Goal: Task Accomplishment & Management: Complete application form

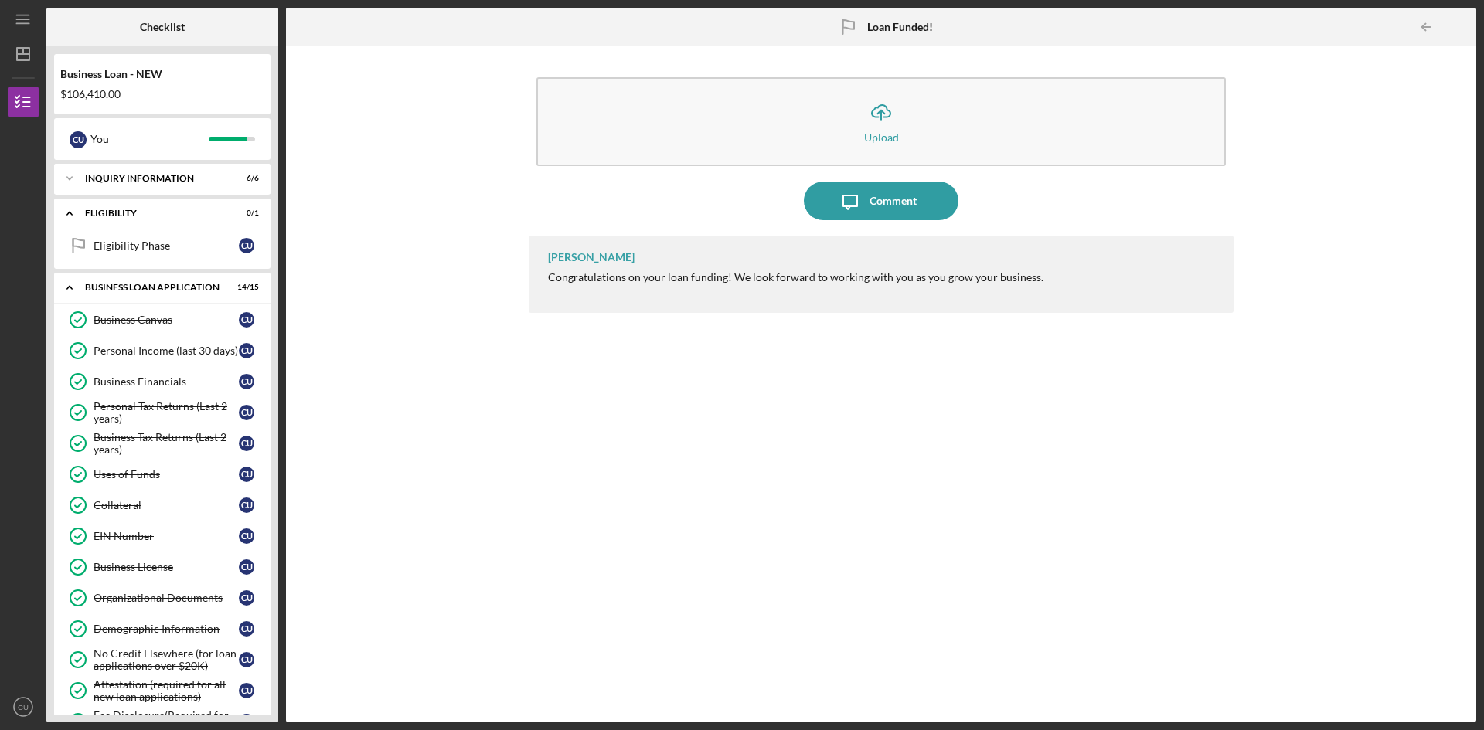
scroll to position [415, 0]
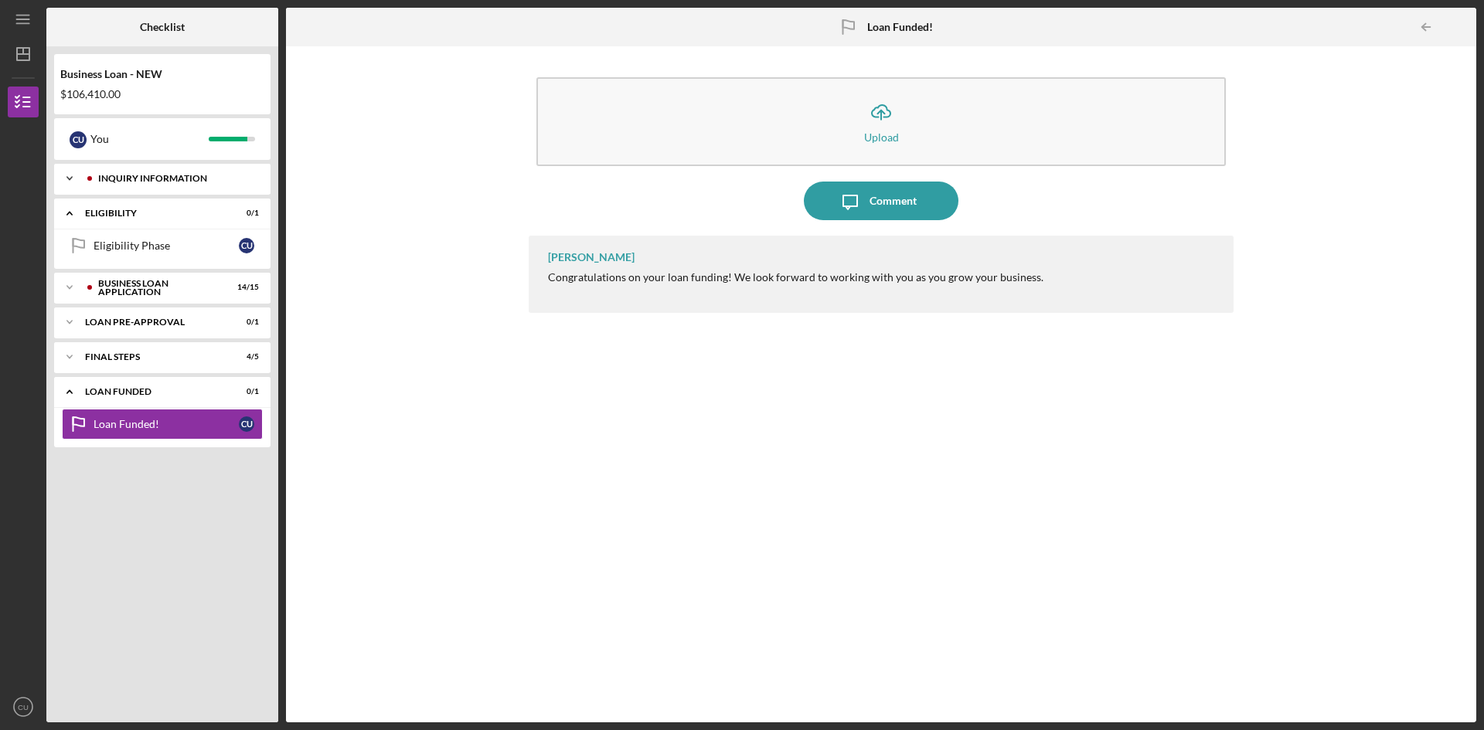
click at [206, 172] on div "Icon/Expander INQUIRY INFORMATION 6 / 6" at bounding box center [162, 178] width 216 height 31
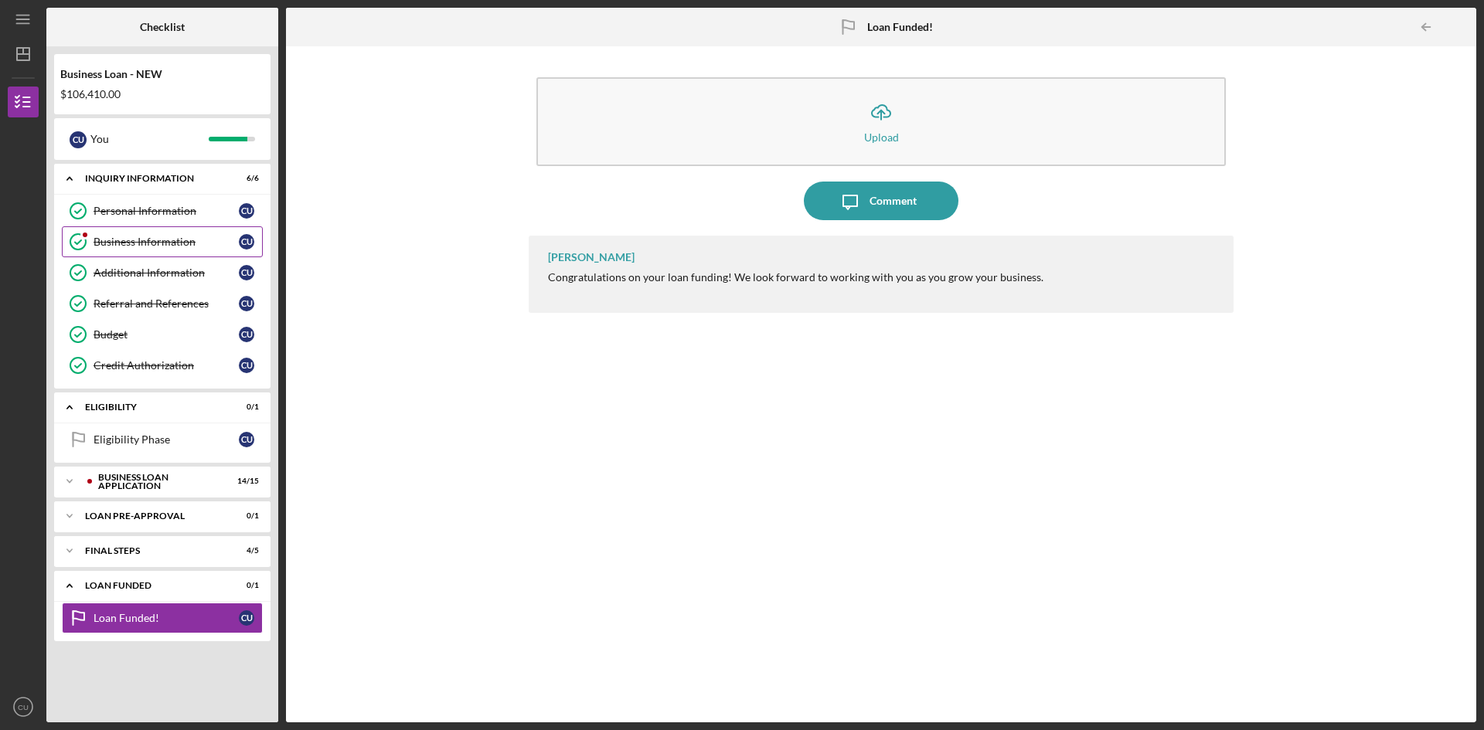
click at [148, 240] on div "Business Information" at bounding box center [166, 242] width 145 height 12
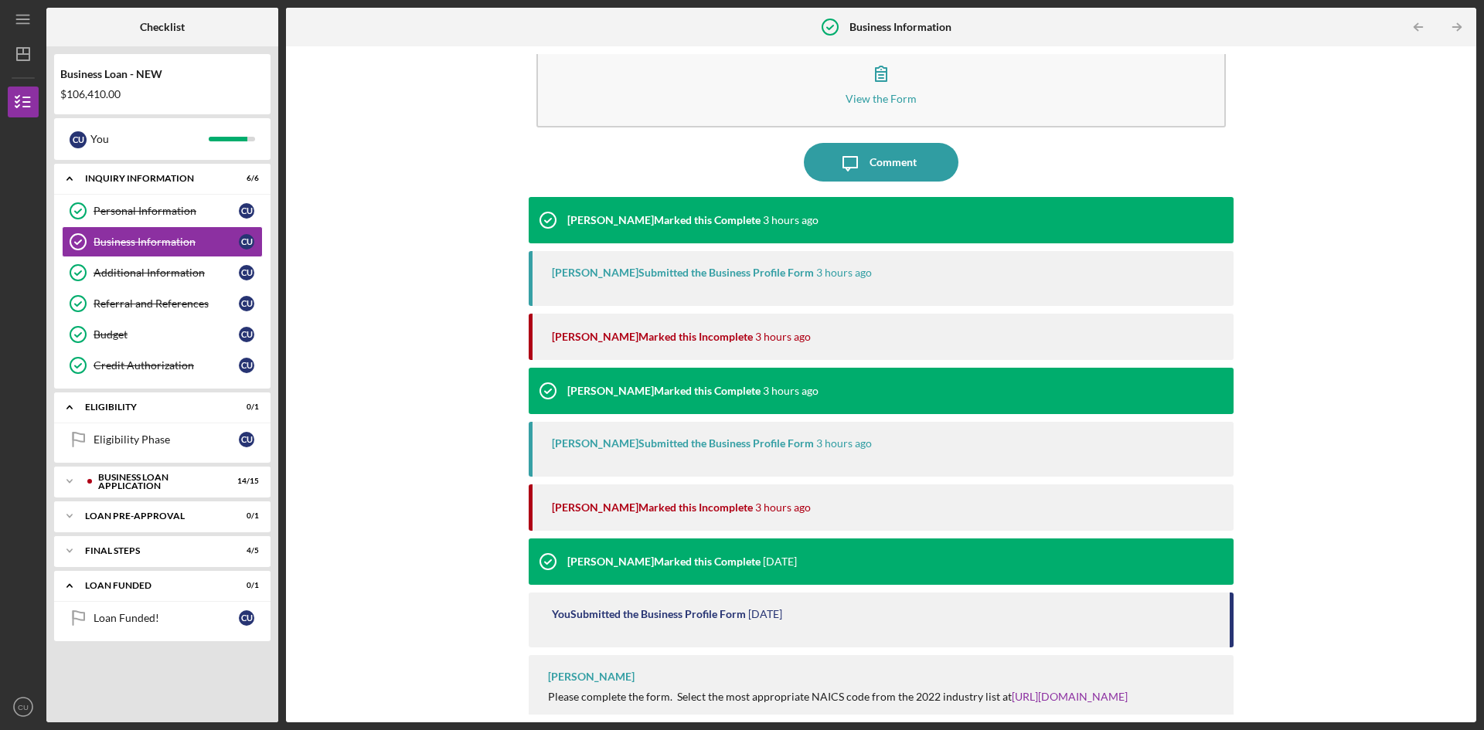
scroll to position [56, 0]
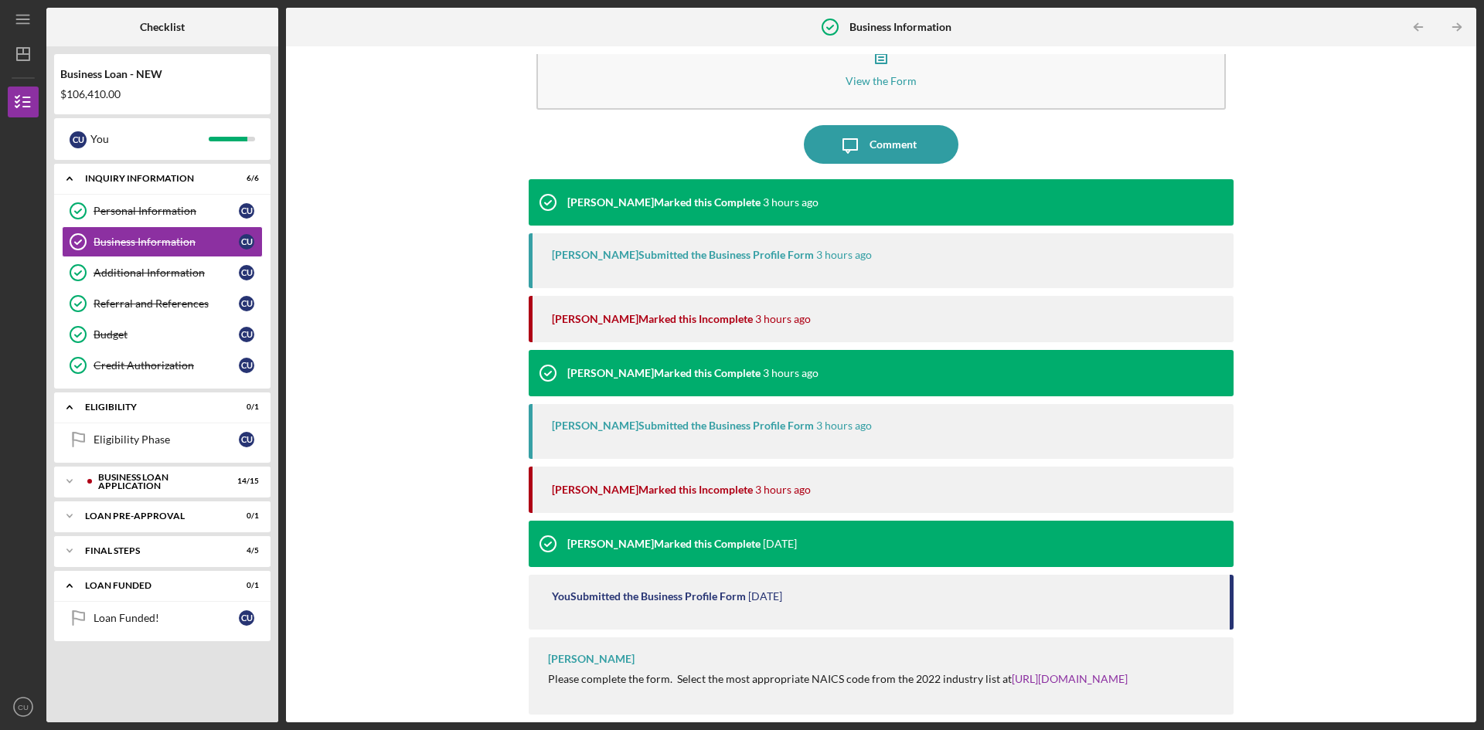
click at [699, 552] on div "Peyton McGovern Marked this Complete 6 days ago" at bounding box center [663, 544] width 268 height 46
click at [718, 599] on div "You Submitted the Business Profile Form" at bounding box center [649, 596] width 194 height 12
click at [733, 555] on div "Peyton McGovern Marked this Complete 6 days ago" at bounding box center [663, 544] width 268 height 46
click at [663, 497] on div "[PERSON_NAME] Marked this Incomplete 3 hours ago" at bounding box center [885, 490] width 666 height 46
click at [1051, 675] on link "https://www.census.gov/naics/" at bounding box center [1070, 678] width 116 height 13
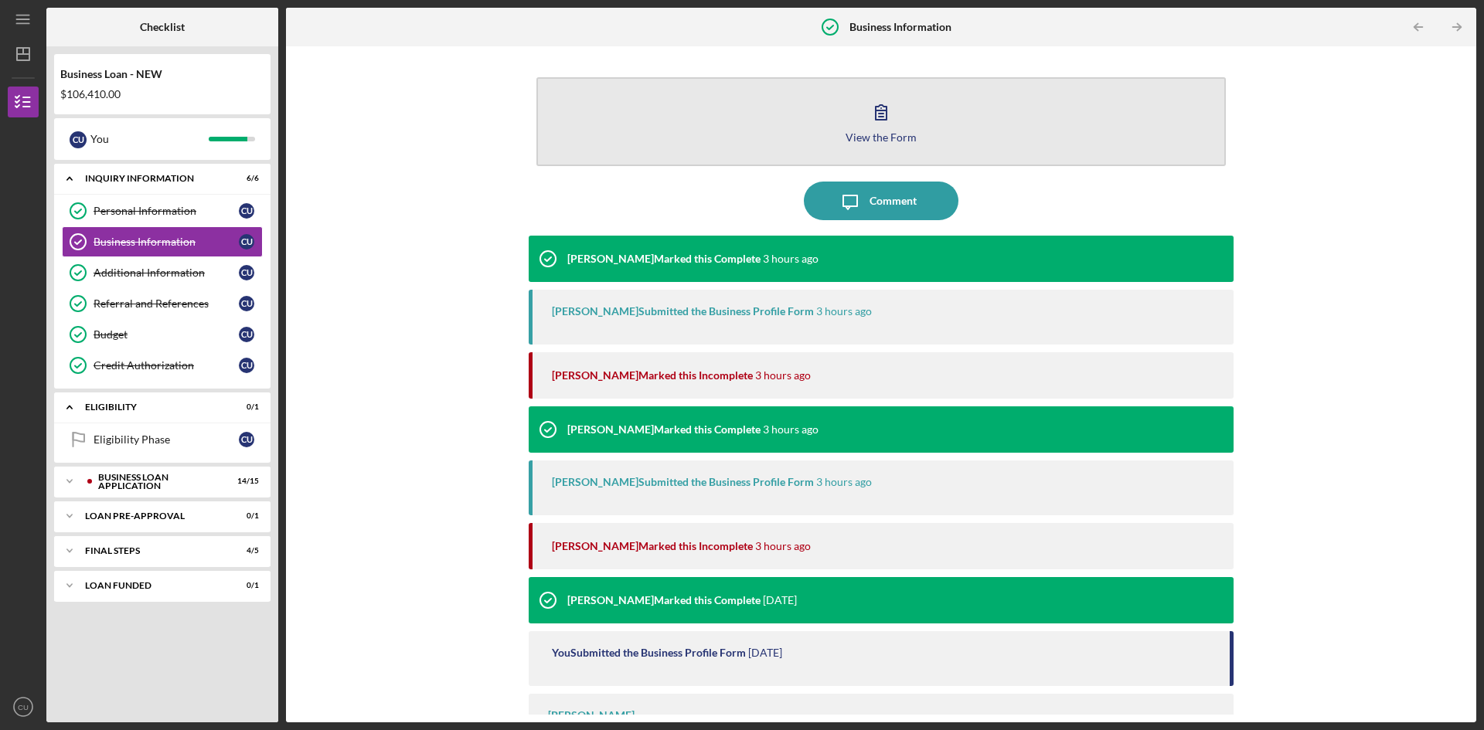
click at [883, 137] on div "View the Form" at bounding box center [880, 137] width 71 height 12
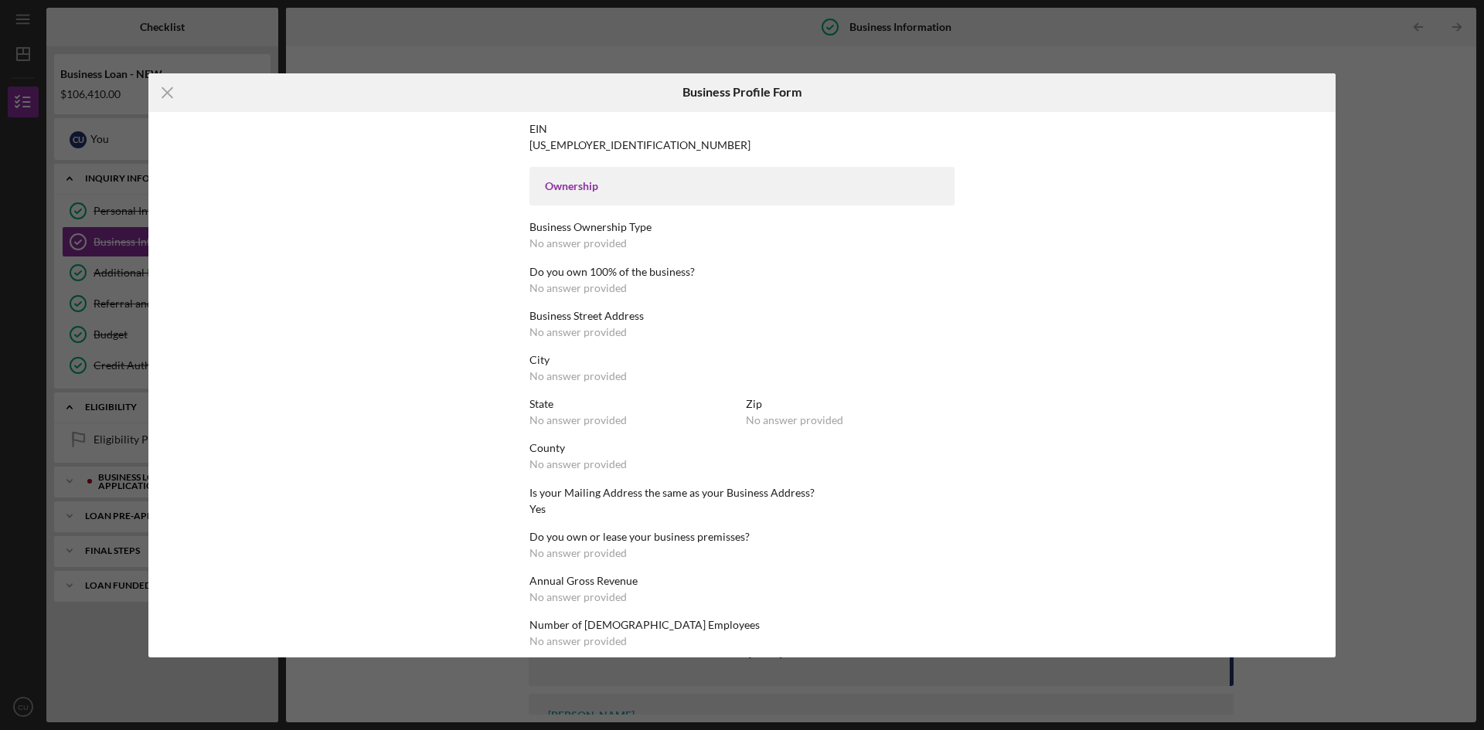
scroll to position [521, 0]
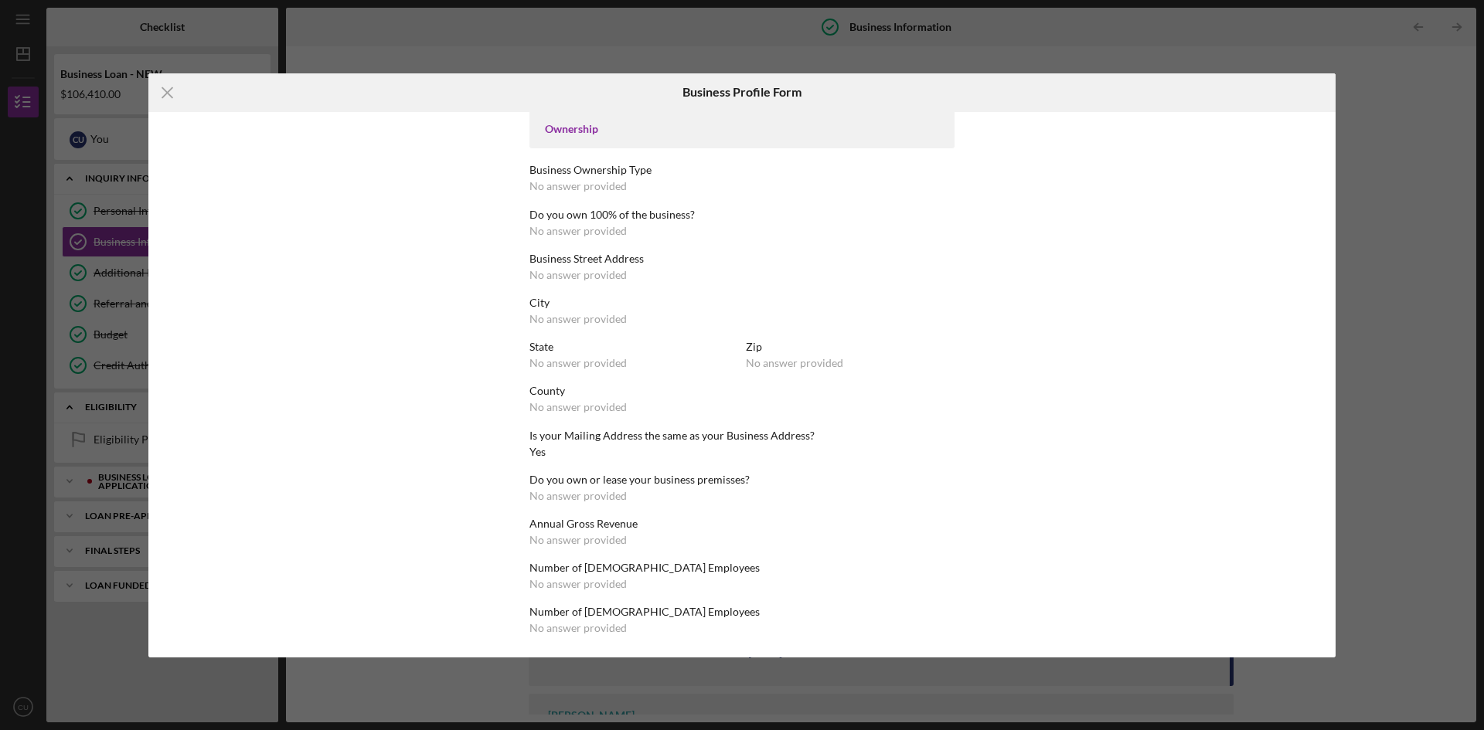
click at [1414, 131] on div "Icon/Menu Close Business Profile Form This form is no longer editable because t…" at bounding box center [742, 365] width 1484 height 730
click at [180, 89] on icon "Icon/Menu Close" at bounding box center [167, 92] width 39 height 39
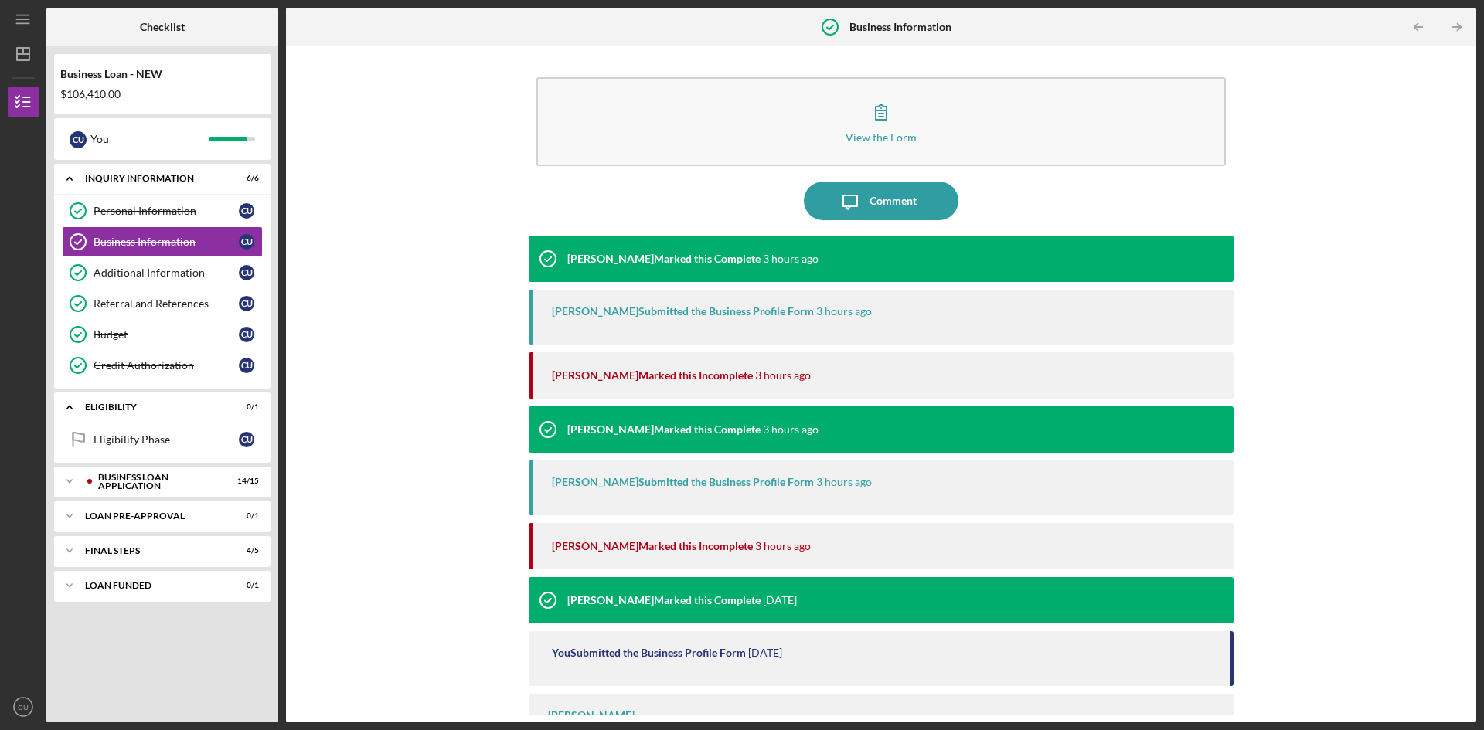
click at [705, 385] on div "Peyton McGovern Marked this Incomplete 3 hours ago" at bounding box center [885, 375] width 666 height 46
click at [531, 381] on div "Peyton McGovern Marked this Incomplete 3 hours ago" at bounding box center [881, 375] width 705 height 46
click at [570, 429] on div "Peyton McGovern Marked this Complete" at bounding box center [663, 429] width 193 height 12
click at [758, 303] on div "Peyton McGovern Submitted the Business Profile Form 3 hours ago" at bounding box center [881, 317] width 705 height 55
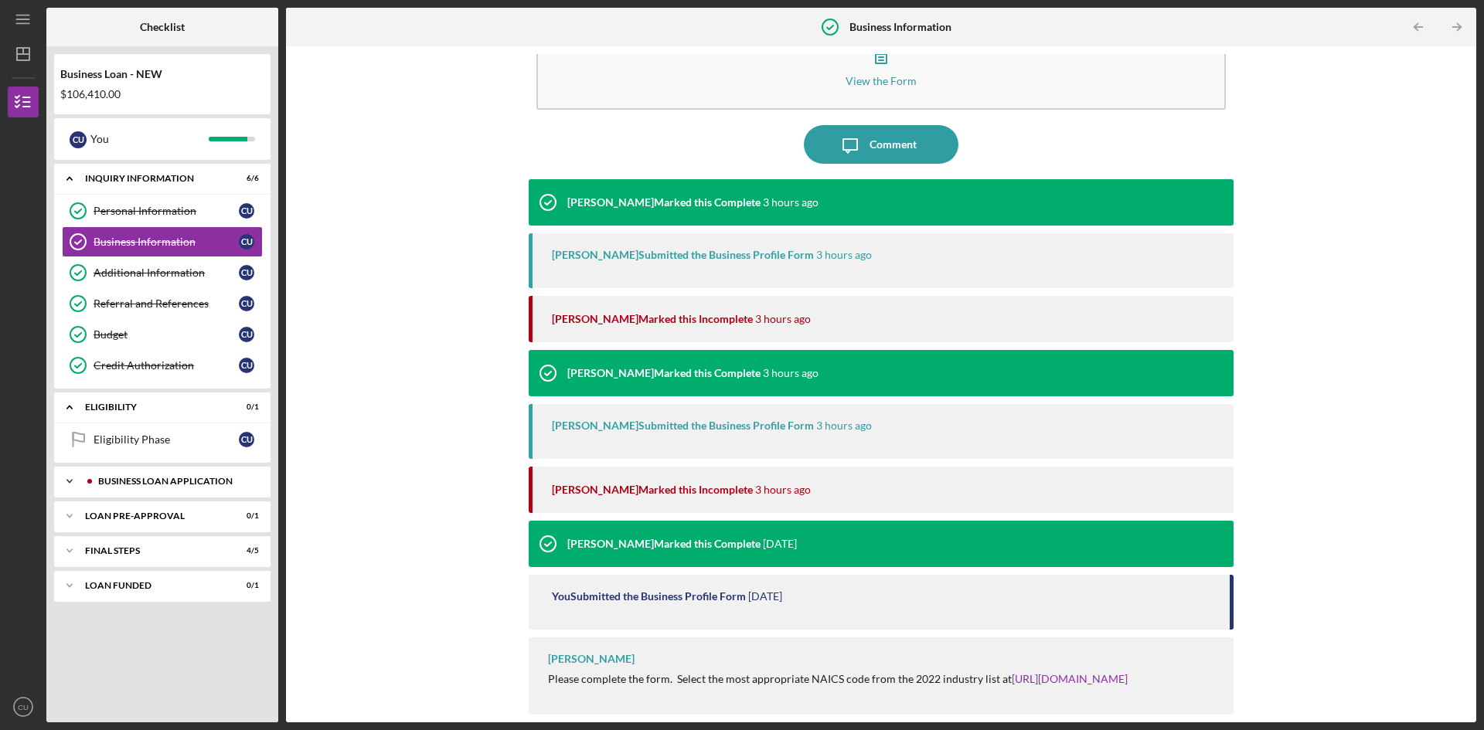
click at [172, 488] on div "Icon/Expander BUSINESS LOAN APPLICATION 14 / 15" at bounding box center [162, 481] width 216 height 31
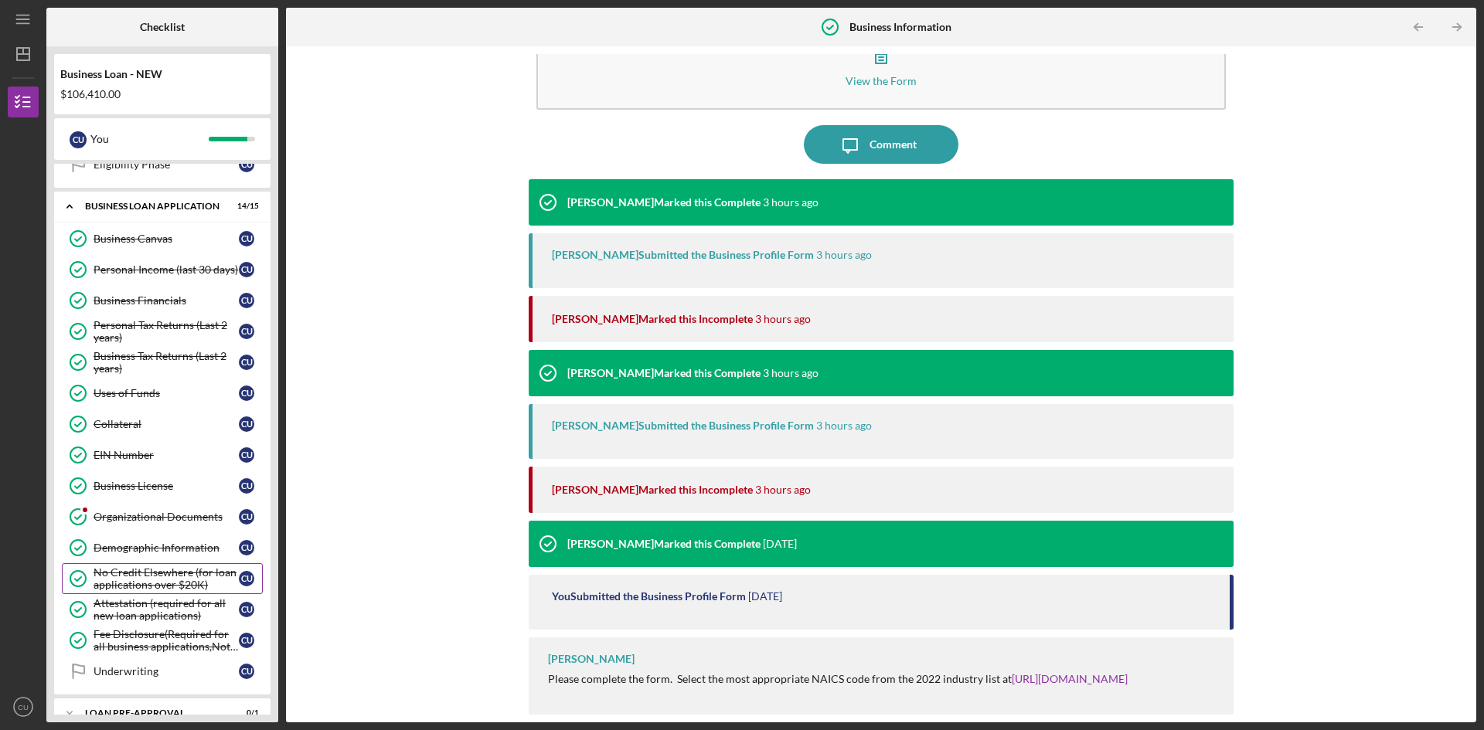
scroll to position [367, 0]
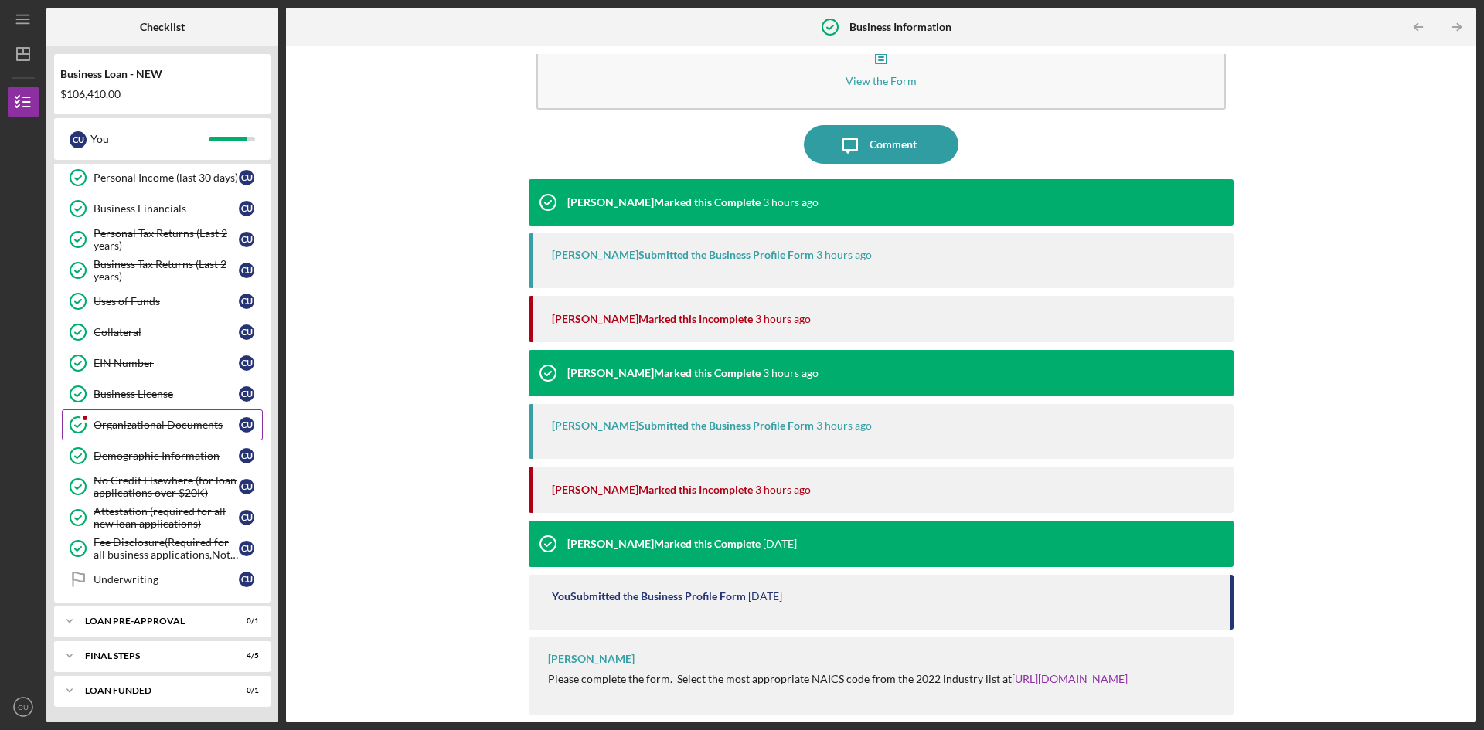
click at [175, 434] on link "Organizational Documents Organizational Documents C U" at bounding box center [162, 425] width 201 height 31
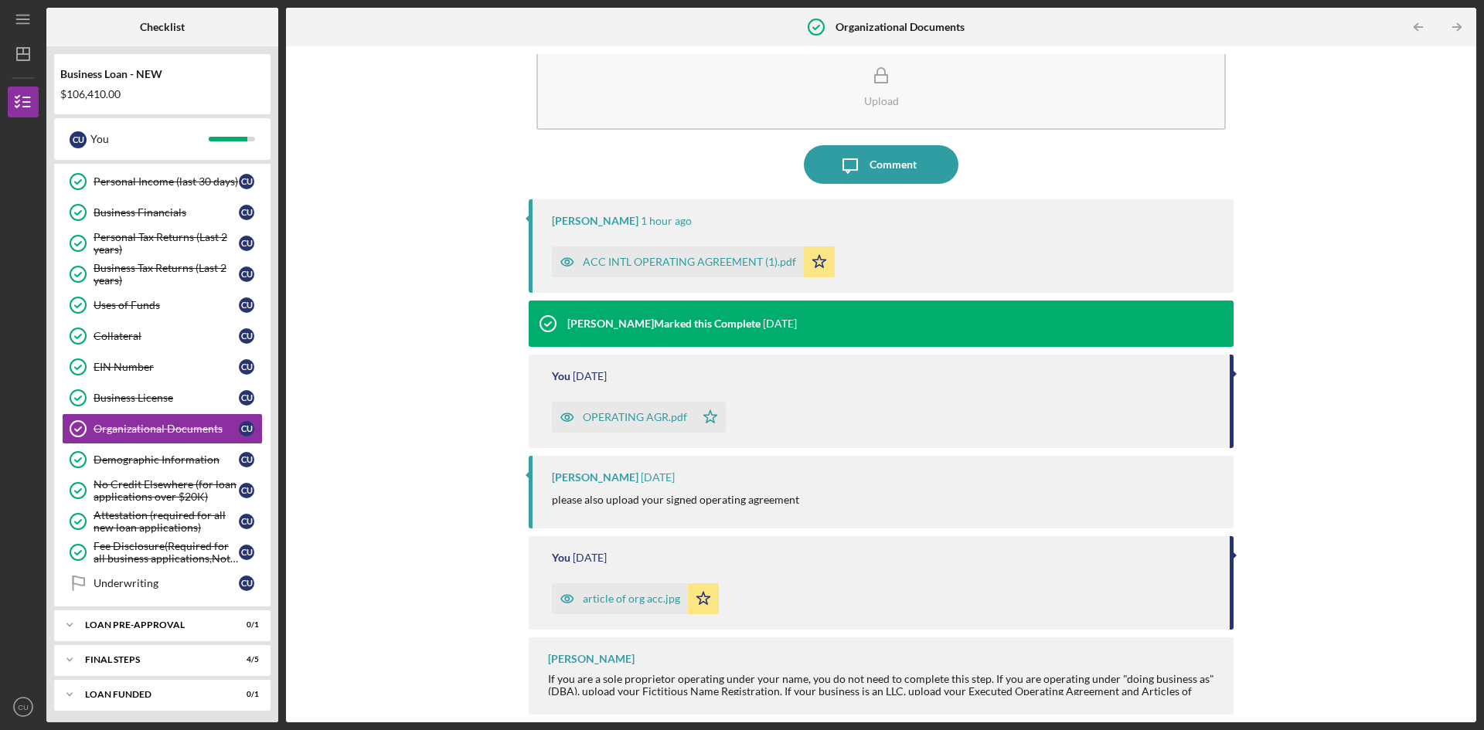
scroll to position [173, 0]
click at [213, 652] on div "FINAL STEPS" at bounding box center [168, 655] width 166 height 9
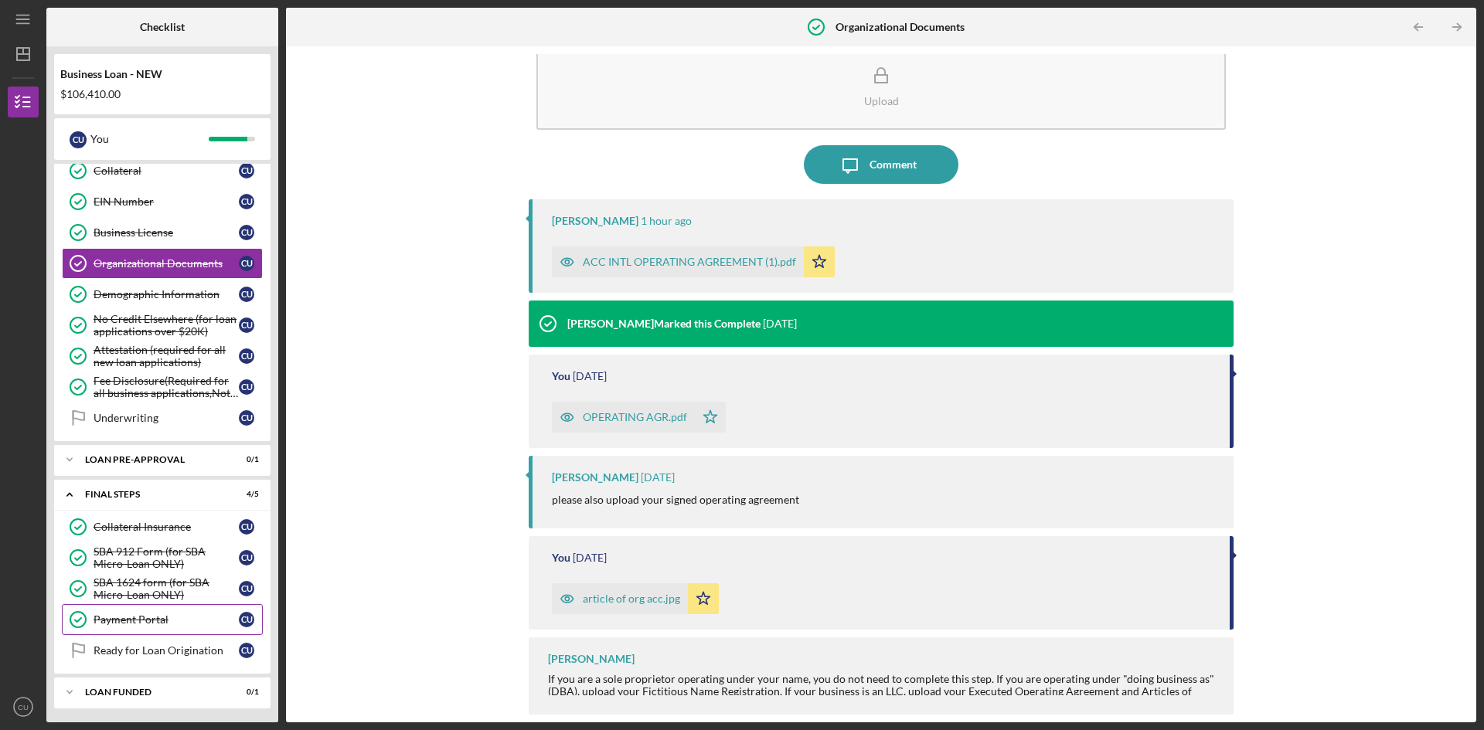
scroll to position [336, 0]
drag, startPoint x: 219, startPoint y: 486, endPoint x: 202, endPoint y: 466, distance: 26.8
click at [219, 486] on div "Icon/Expander FINAL STEPS 4 / 5" at bounding box center [162, 494] width 216 height 32
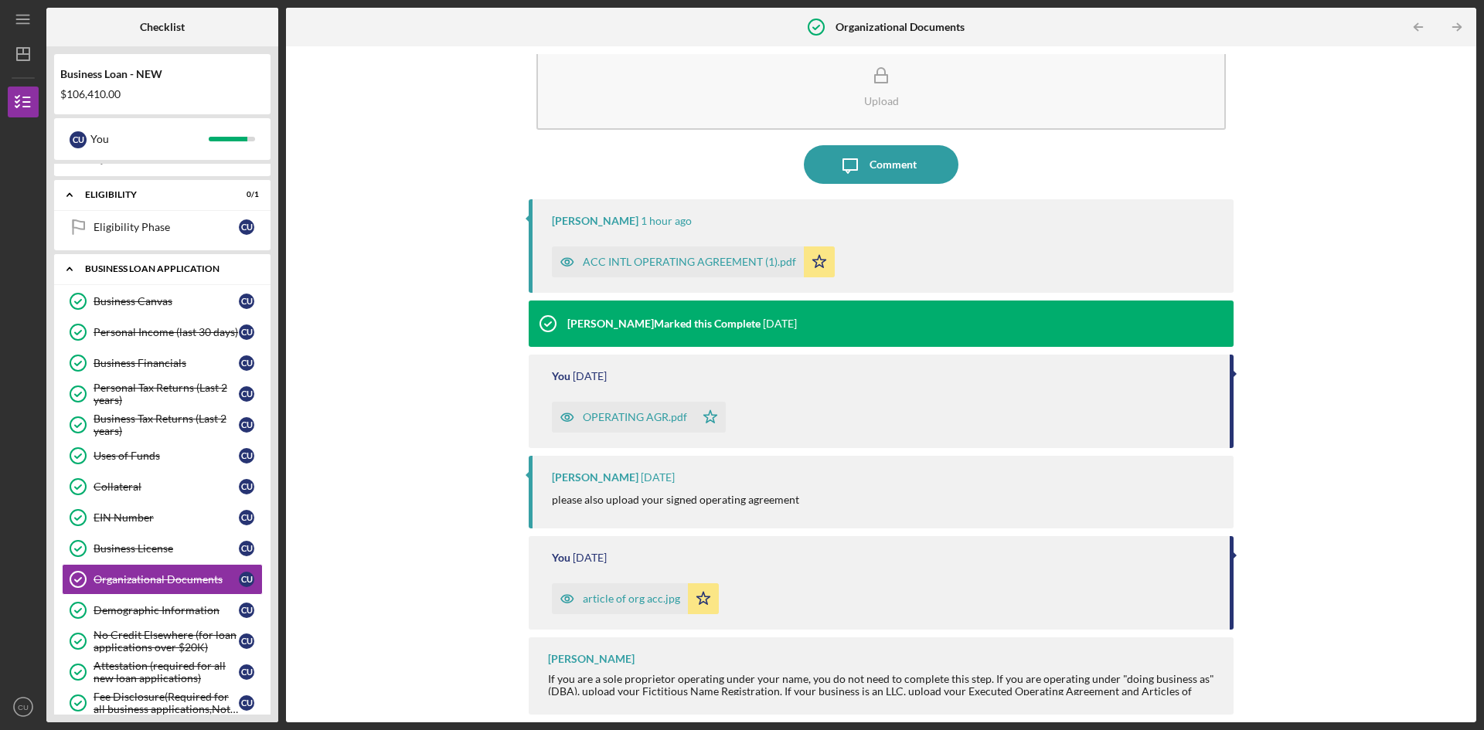
scroll to position [0, 0]
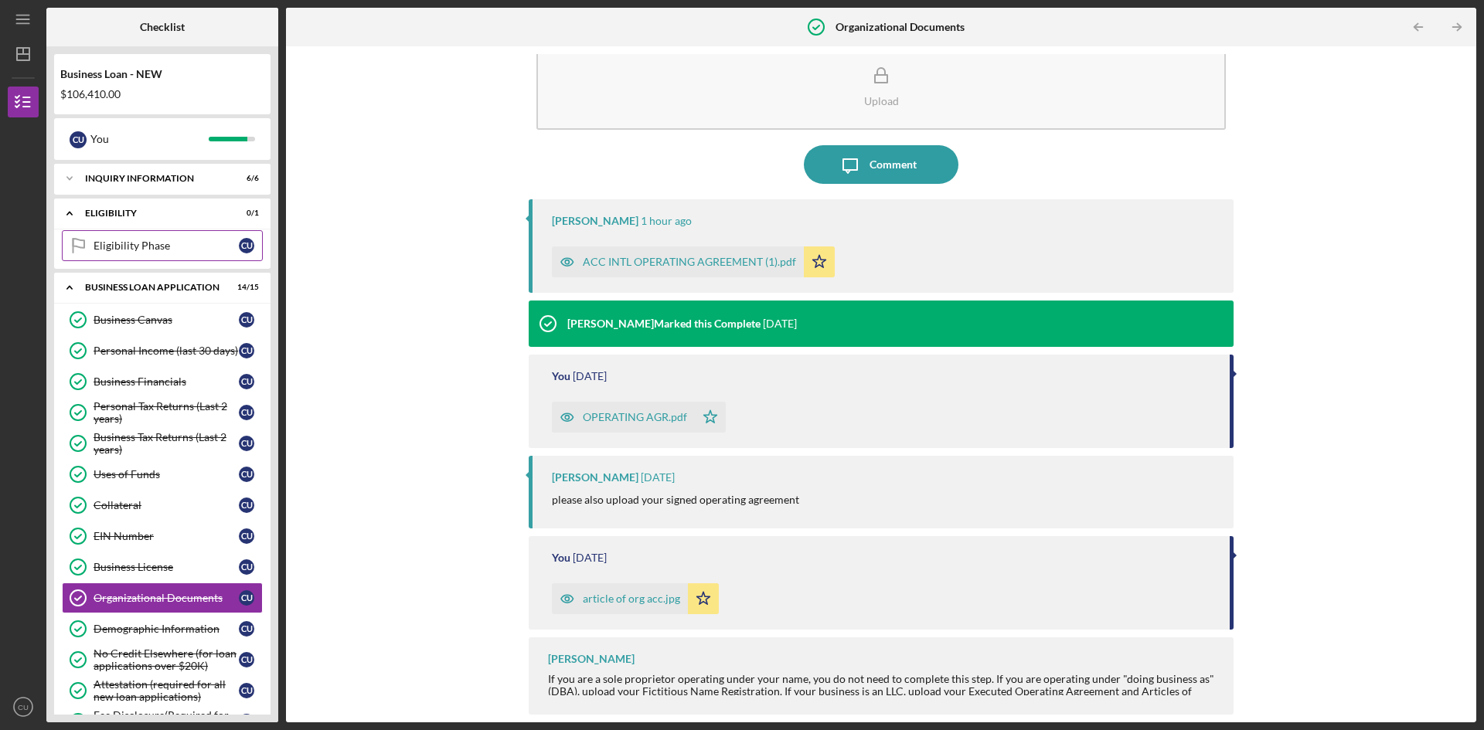
click at [166, 238] on link "Eligibility Phase Eligibility Phase C U" at bounding box center [162, 245] width 201 height 31
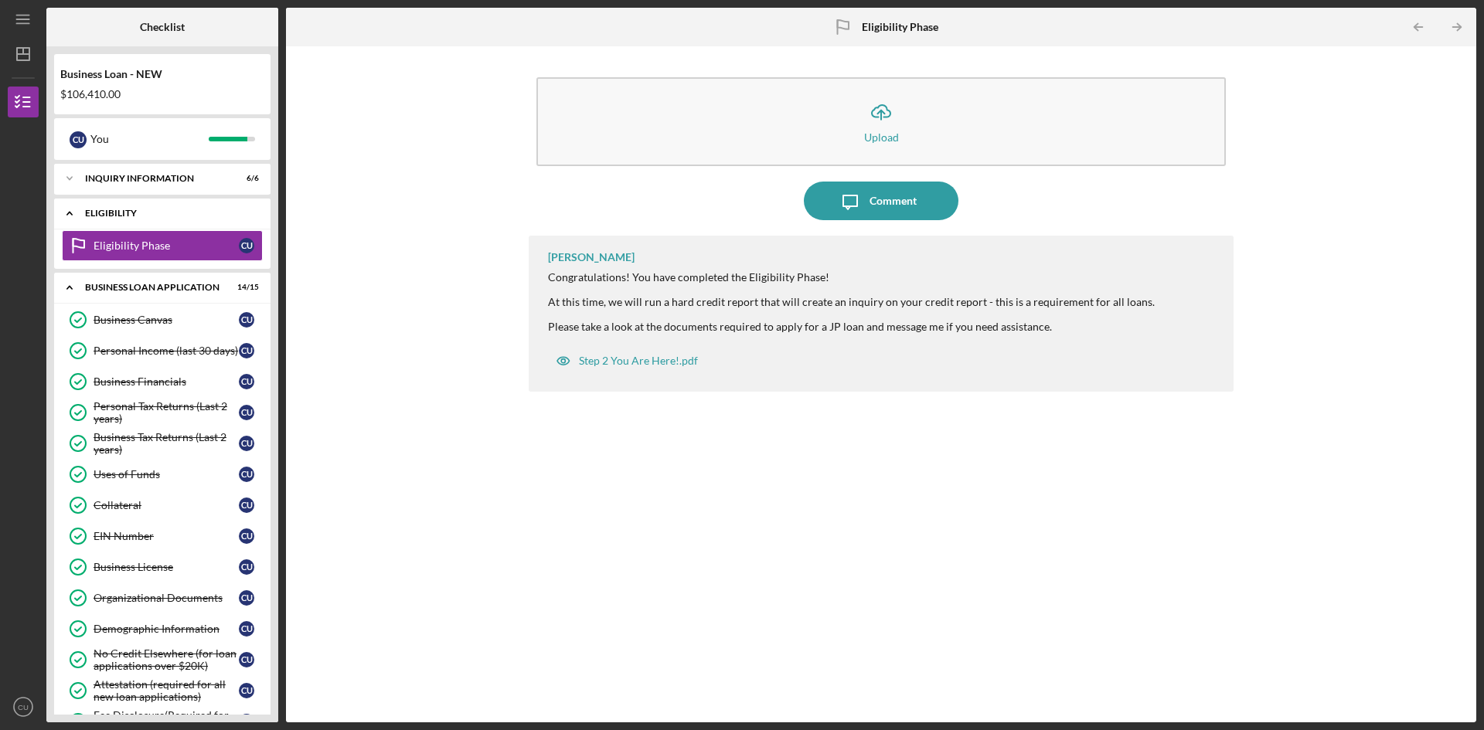
click at [218, 215] on div "ELIGIBILITY" at bounding box center [168, 213] width 166 height 9
